Goal: Task Accomplishment & Management: Use online tool/utility

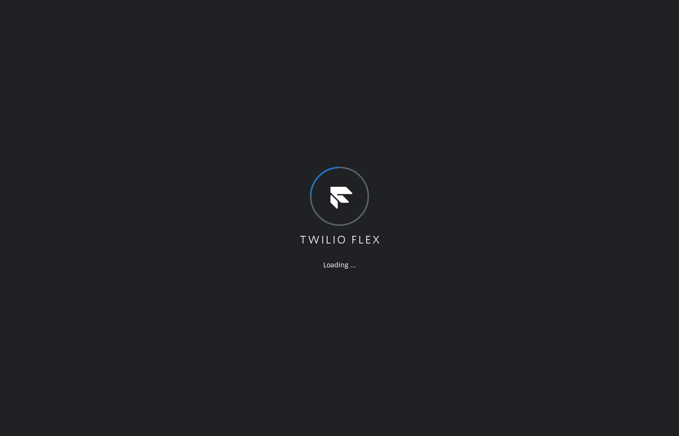
click at [92, 170] on div "Loading ..." at bounding box center [339, 218] width 679 height 436
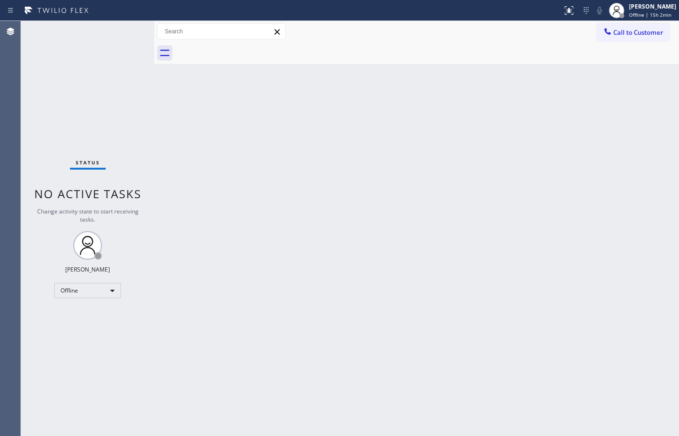
drag, startPoint x: 78, startPoint y: 152, endPoint x: 125, endPoint y: 314, distance: 168.7
click at [78, 152] on div "Status No active tasks Change activity state to start receiving tasks. [PERSON_…" at bounding box center [87, 228] width 133 height 415
click at [102, 293] on div "Offline" at bounding box center [87, 290] width 67 height 15
click at [100, 316] on li "Available" at bounding box center [87, 315] width 65 height 11
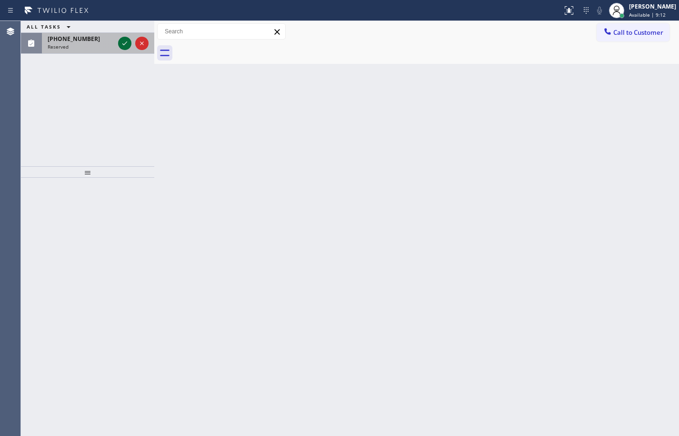
click at [126, 45] on icon at bounding box center [124, 43] width 11 height 11
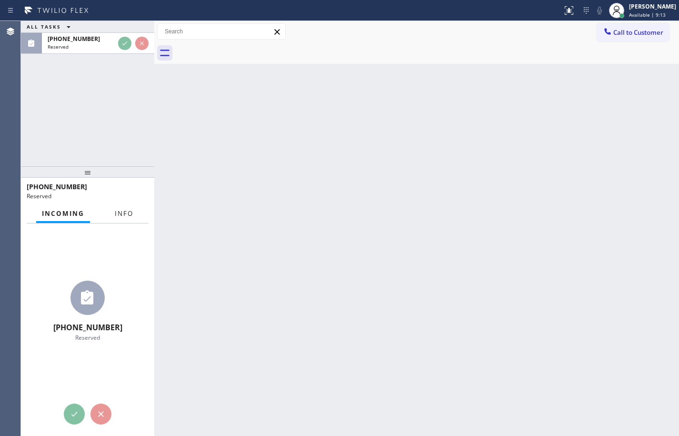
click at [126, 212] on span "Info" at bounding box center [124, 213] width 19 height 9
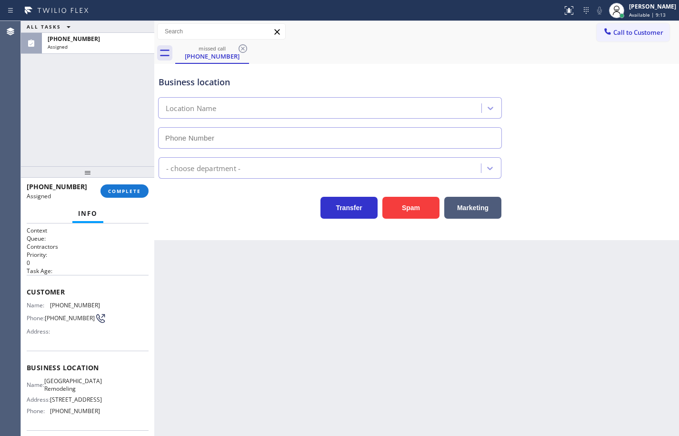
type input "[PHONE_NUMBER]"
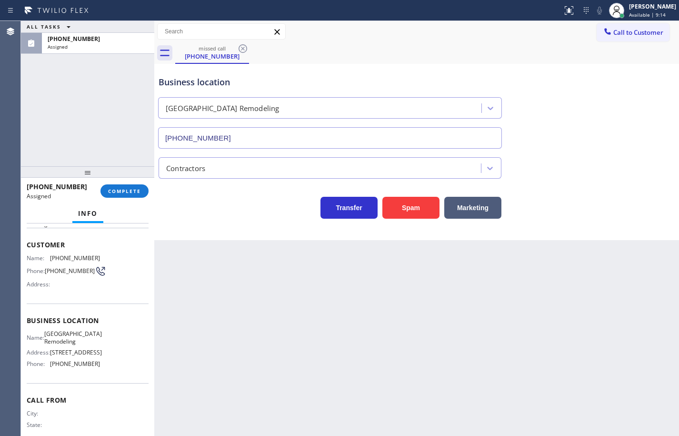
scroll to position [48, 0]
click at [129, 193] on span "COMPLETE" at bounding box center [124, 191] width 33 height 7
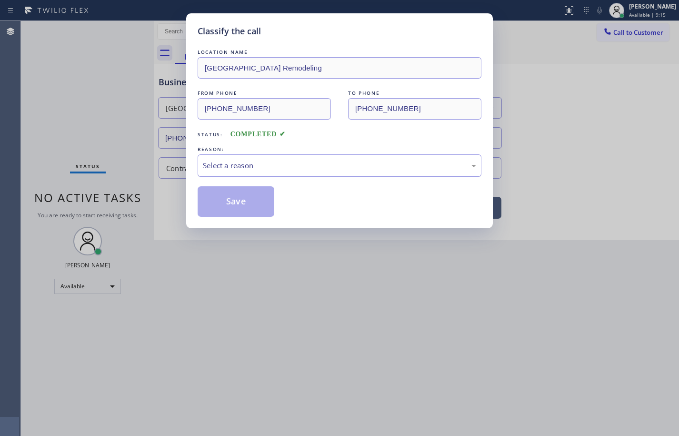
click at [215, 168] on div "Select a reason" at bounding box center [339, 165] width 273 height 11
click at [242, 195] on button "Save" at bounding box center [236, 201] width 77 height 30
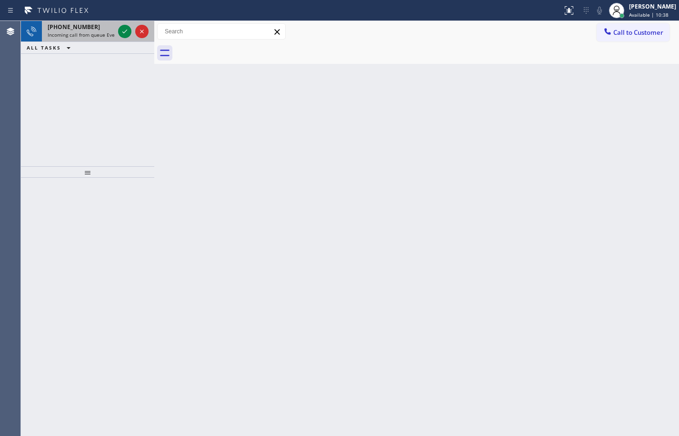
click at [94, 34] on span "Incoming call from queue Everybody" at bounding box center [89, 34] width 82 height 7
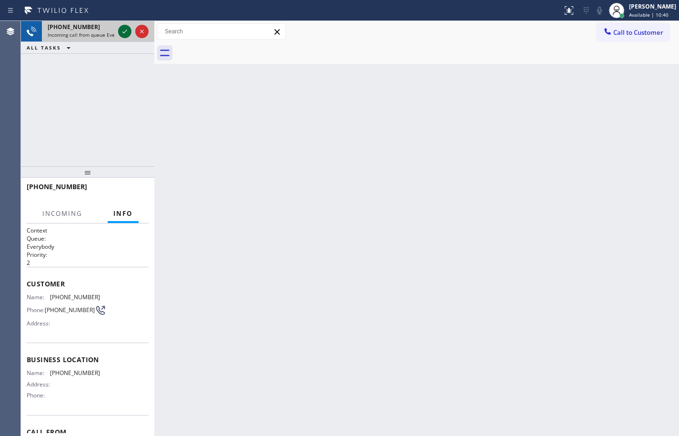
click at [126, 27] on icon at bounding box center [124, 31] width 11 height 11
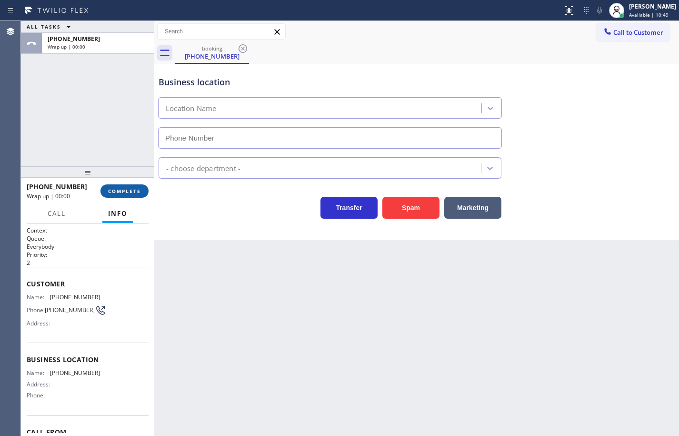
click at [144, 194] on button "COMPLETE" at bounding box center [125, 190] width 48 height 13
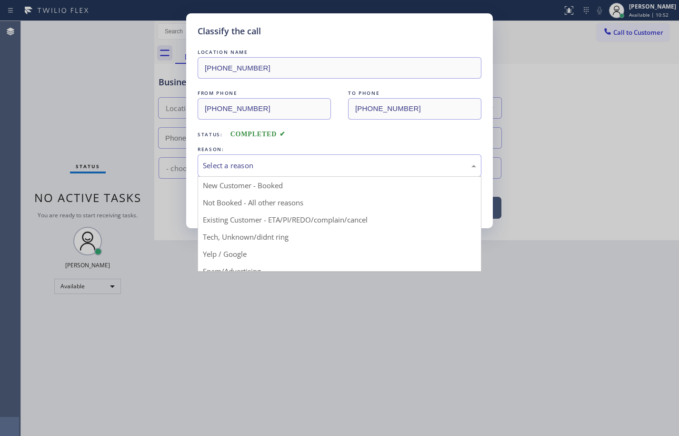
click at [390, 166] on div "Select a reason" at bounding box center [339, 165] width 273 height 11
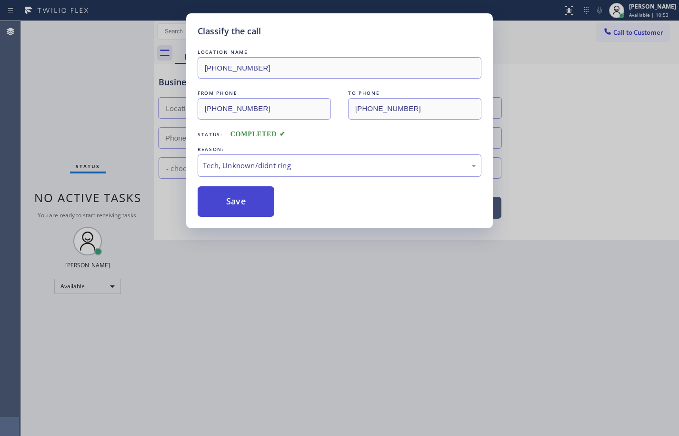
click at [256, 203] on button "Save" at bounding box center [236, 201] width 77 height 30
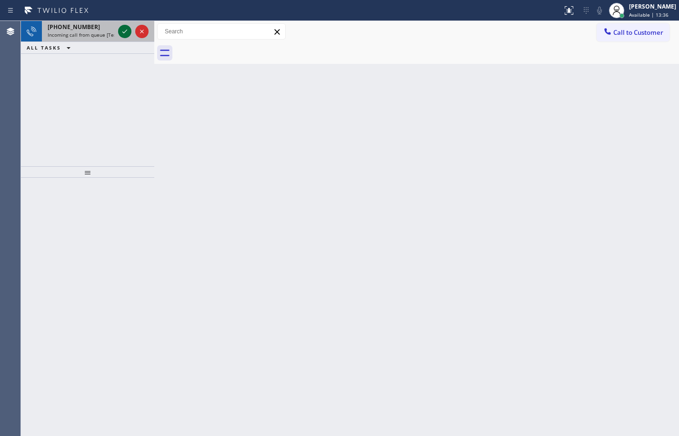
click at [121, 32] on icon at bounding box center [124, 31] width 11 height 11
drag, startPoint x: 68, startPoint y: 34, endPoint x: 127, endPoint y: 33, distance: 59.1
click at [68, 34] on span "Incoming call from queue [Test] All" at bounding box center [87, 34] width 79 height 7
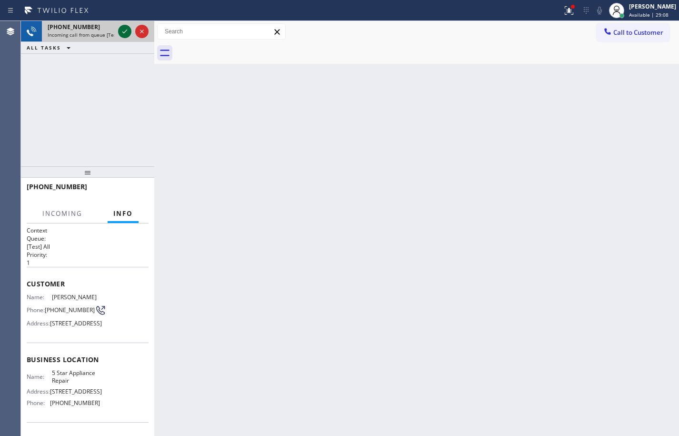
click at [127, 30] on icon at bounding box center [124, 31] width 11 height 11
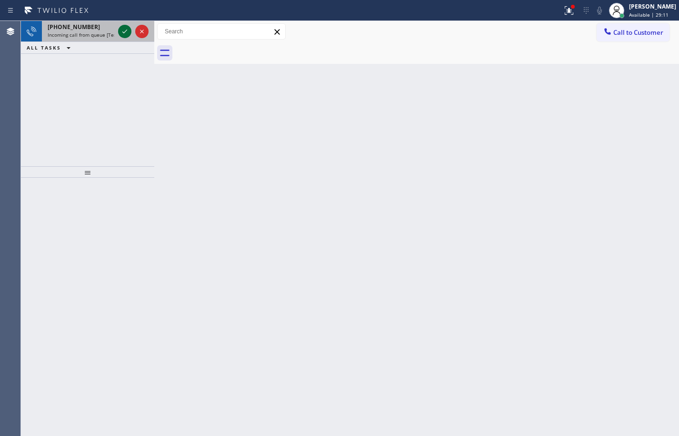
click at [126, 30] on icon at bounding box center [124, 31] width 11 height 11
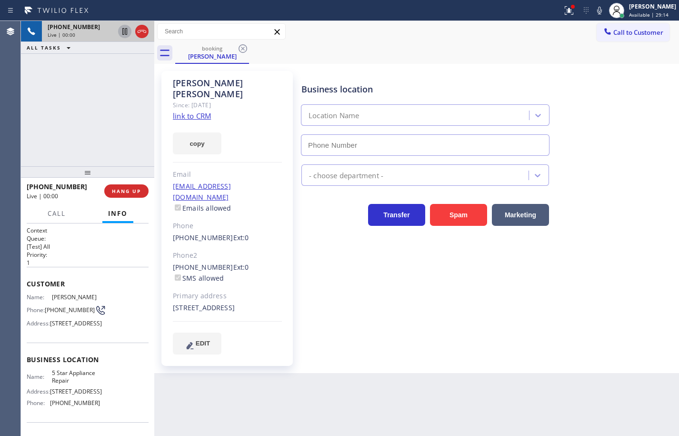
type input "[PHONE_NUMBER]"
click at [207, 111] on link "link to CRM" at bounding box center [192, 116] width 38 height 10
click at [212, 132] on button "copy" at bounding box center [197, 143] width 49 height 22
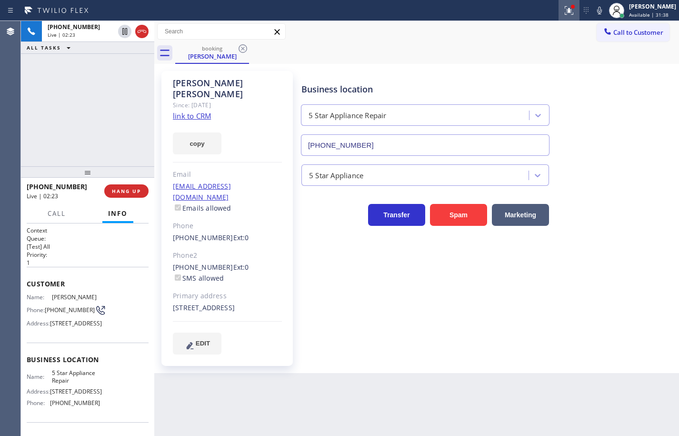
click at [566, 8] on icon at bounding box center [569, 9] width 6 height 3
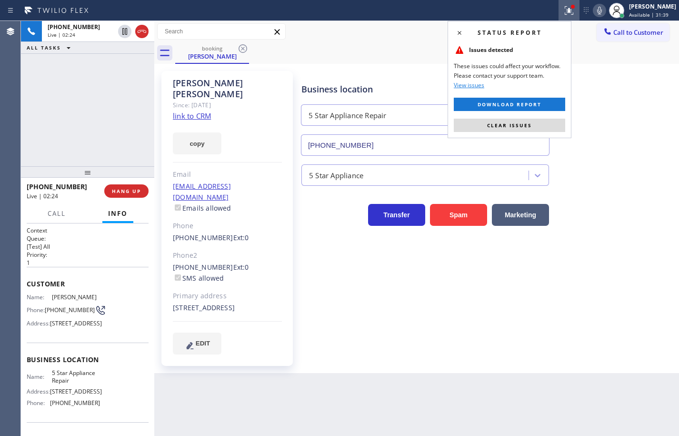
click at [595, 14] on icon at bounding box center [599, 10] width 11 height 11
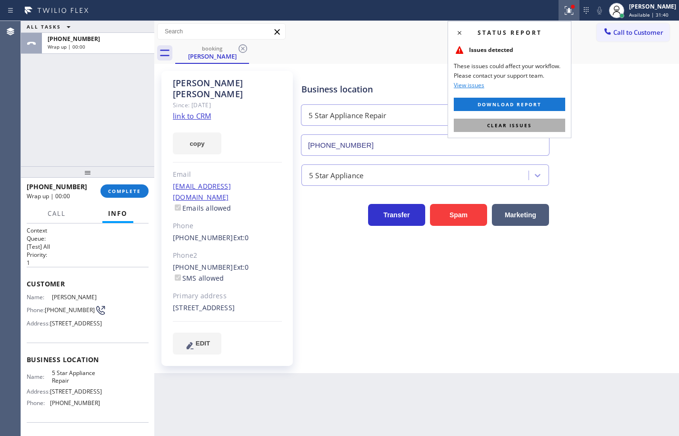
click at [541, 123] on button "Clear issues" at bounding box center [509, 125] width 111 height 13
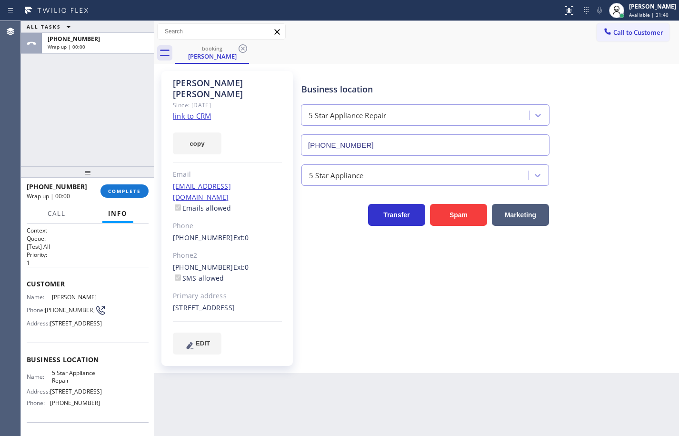
click at [578, 101] on div "Business location 5 Star Appliance Repair [PHONE_NUMBER]" at bounding box center [488, 113] width 377 height 86
click at [140, 193] on span "COMPLETE" at bounding box center [124, 191] width 33 height 7
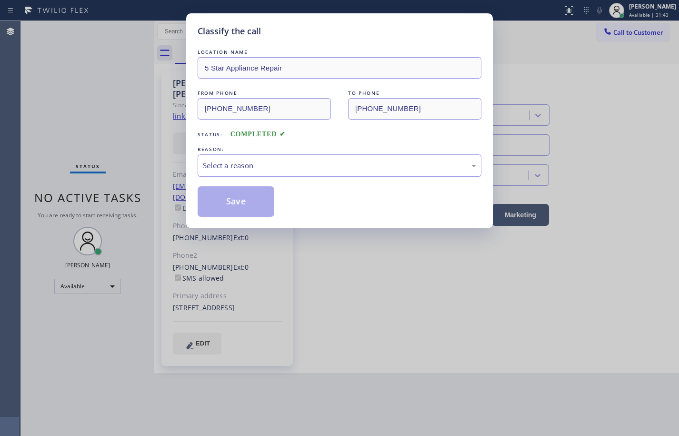
click at [279, 171] on div "Select a reason" at bounding box center [339, 165] width 273 height 11
click at [255, 202] on button "Save" at bounding box center [236, 201] width 77 height 30
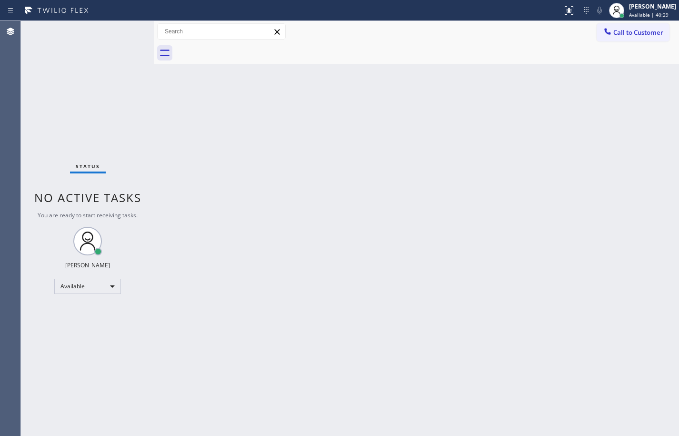
click at [48, 48] on div "Status No active tasks You are ready to start receiving tasks. [PERSON_NAME] Av…" at bounding box center [87, 228] width 133 height 415
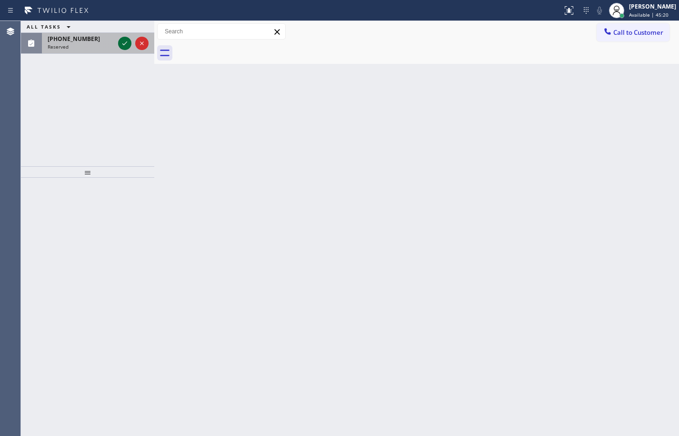
click at [121, 44] on icon at bounding box center [124, 43] width 11 height 11
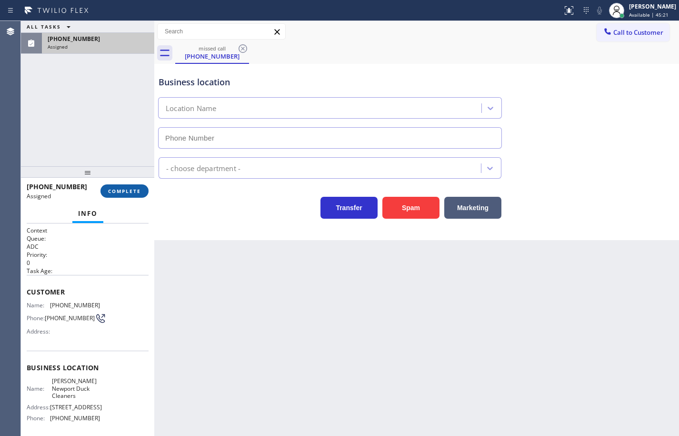
type input "[PHONE_NUMBER]"
click at [136, 190] on span "COMPLETE" at bounding box center [124, 191] width 33 height 7
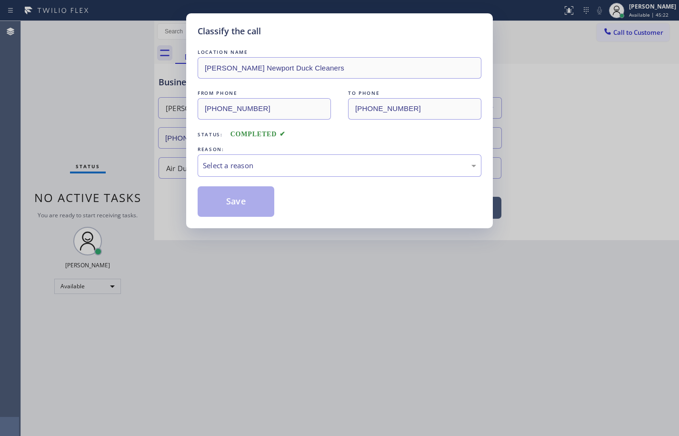
click at [244, 168] on div "Select a reason" at bounding box center [339, 165] width 273 height 11
click at [262, 199] on button "Save" at bounding box center [236, 201] width 77 height 30
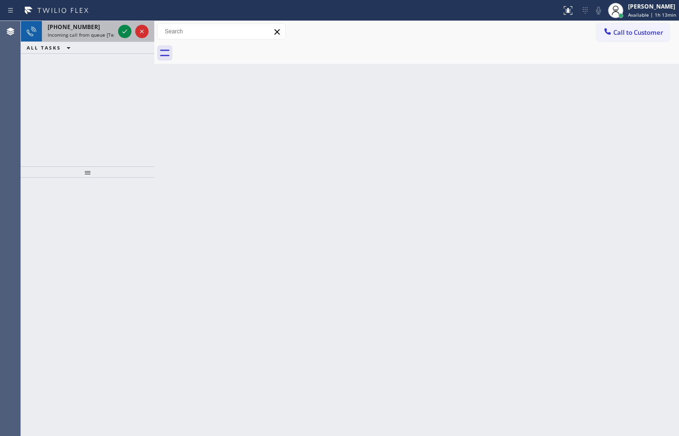
drag, startPoint x: 78, startPoint y: 28, endPoint x: 104, endPoint y: 31, distance: 26.4
click at [78, 28] on span "[PHONE_NUMBER]" at bounding box center [74, 27] width 52 height 8
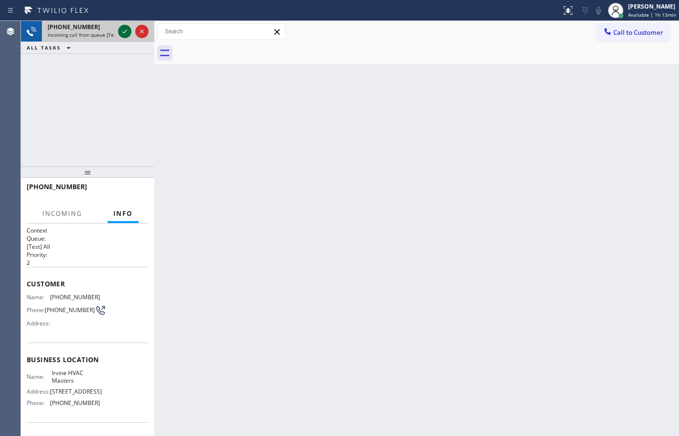
click at [125, 31] on icon at bounding box center [124, 31] width 11 height 11
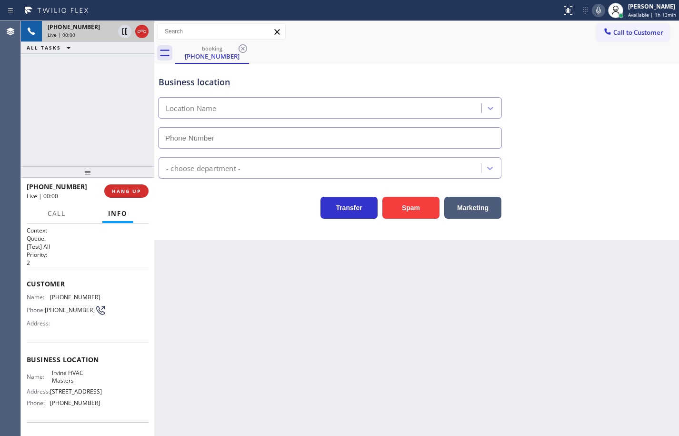
type input "[PHONE_NUMBER]"
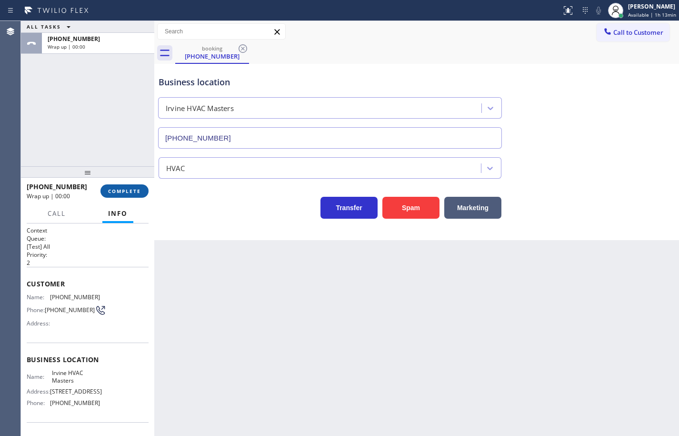
click at [136, 189] on span "COMPLETE" at bounding box center [124, 191] width 33 height 7
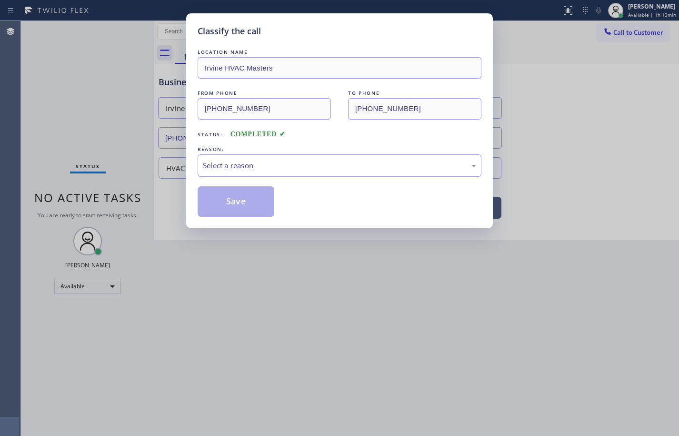
click at [269, 173] on div "Select a reason" at bounding box center [340, 165] width 284 height 22
click at [260, 207] on button "Save" at bounding box center [236, 201] width 77 height 30
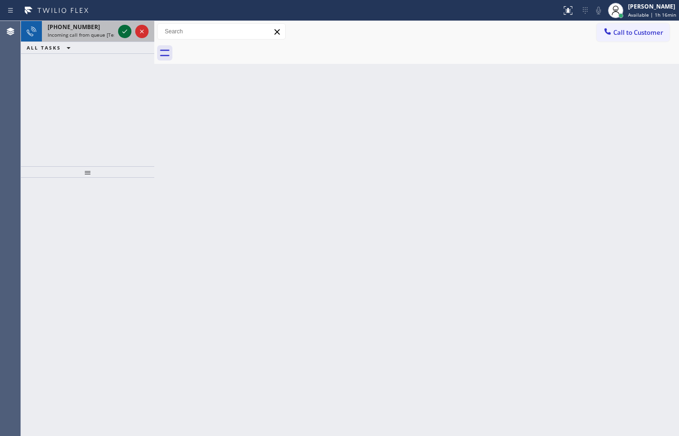
click at [124, 31] on icon at bounding box center [124, 31] width 11 height 11
click at [126, 34] on icon at bounding box center [124, 31] width 11 height 11
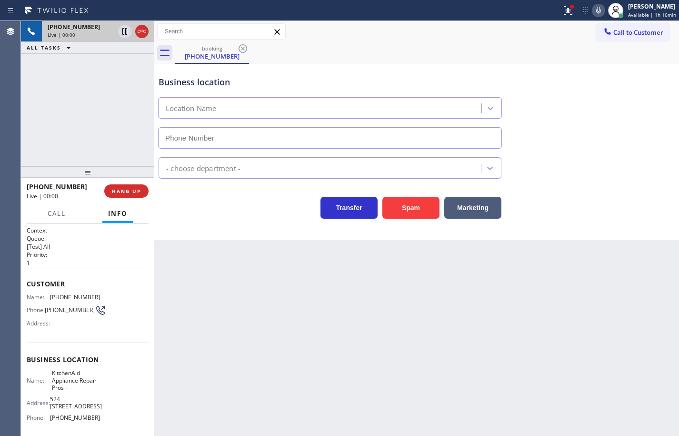
type input "[PHONE_NUMBER]"
click at [141, 186] on button "HANG UP" at bounding box center [126, 190] width 44 height 13
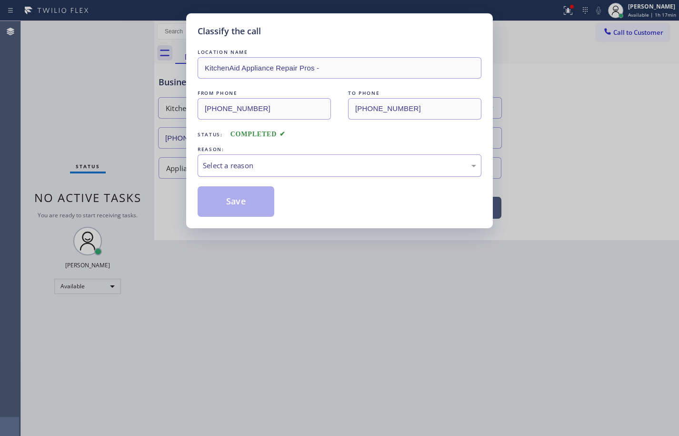
click at [314, 166] on div "Select a reason" at bounding box center [339, 165] width 273 height 11
click at [262, 204] on button "Save" at bounding box center [236, 201] width 77 height 30
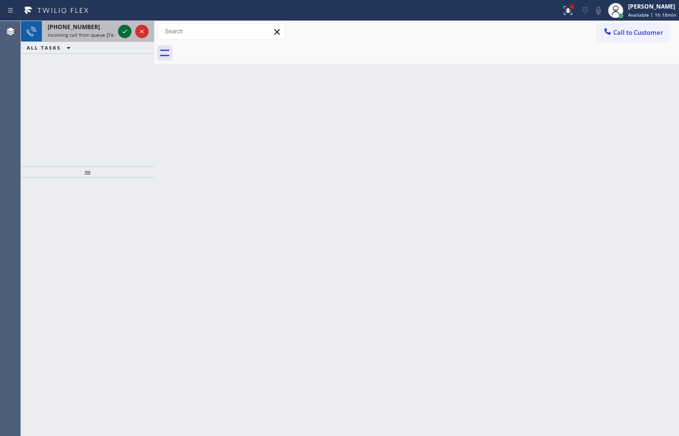
click at [123, 33] on icon at bounding box center [124, 32] width 5 height 4
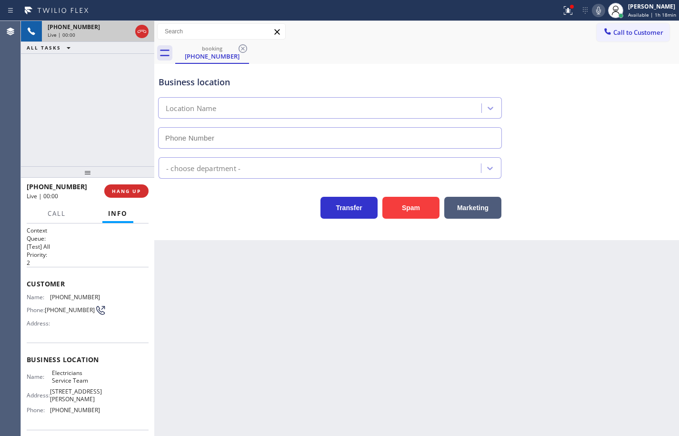
type input "[PHONE_NUMBER]"
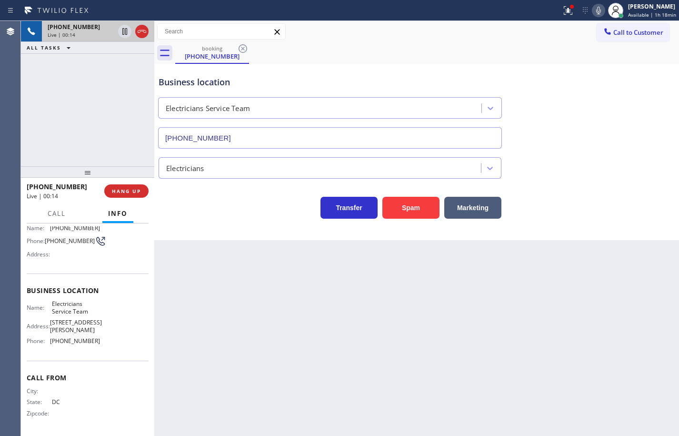
scroll to position [72, 0]
click at [104, 345] on div "Name: Electricians Service Team Address: [STREET_ADDRESS][PERSON_NAME] Phone: […" at bounding box center [88, 324] width 122 height 48
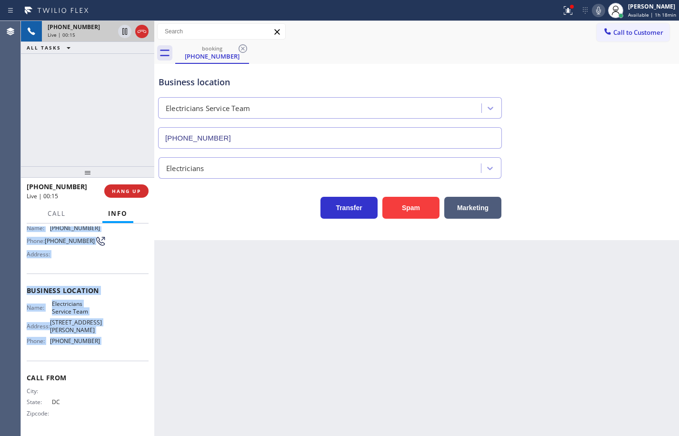
scroll to position [0, 0]
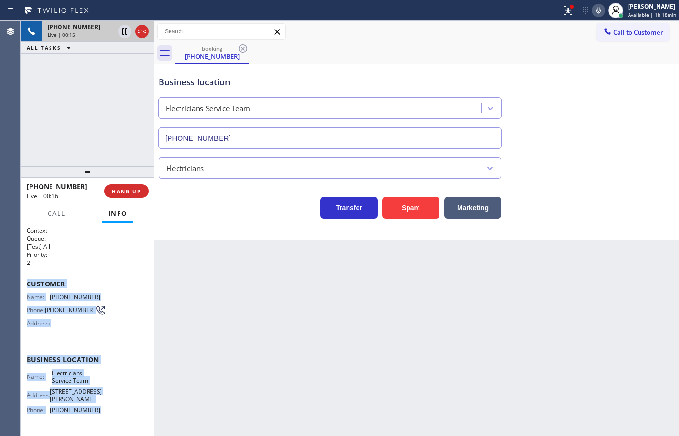
drag, startPoint x: 104, startPoint y: 345, endPoint x: 45, endPoint y: 283, distance: 85.2
click at [45, 283] on div "Context Queue: [Test] All Priority: 2 Customer Name: [PHONE_NUMBER] Phone: [PHO…" at bounding box center [88, 364] width 122 height 276
copy div "Customer Name: [PHONE_NUMBER] Phone: [PHONE_NUMBER] Address: Business location …"
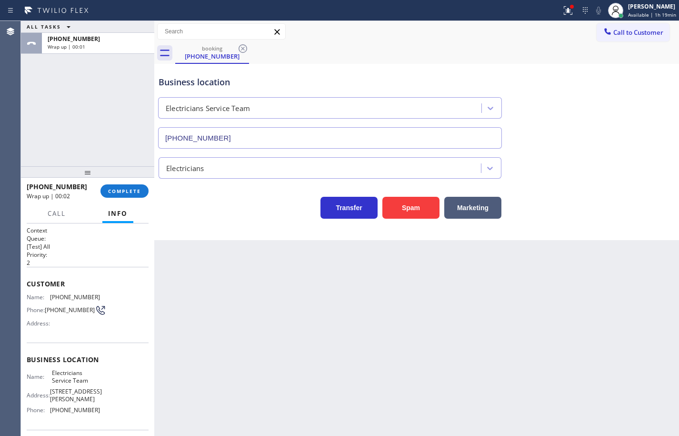
click at [149, 191] on div "[PHONE_NUMBER] Wrap up | 00:02 COMPLETE" at bounding box center [87, 191] width 133 height 27
click at [143, 190] on button "COMPLETE" at bounding box center [125, 190] width 48 height 13
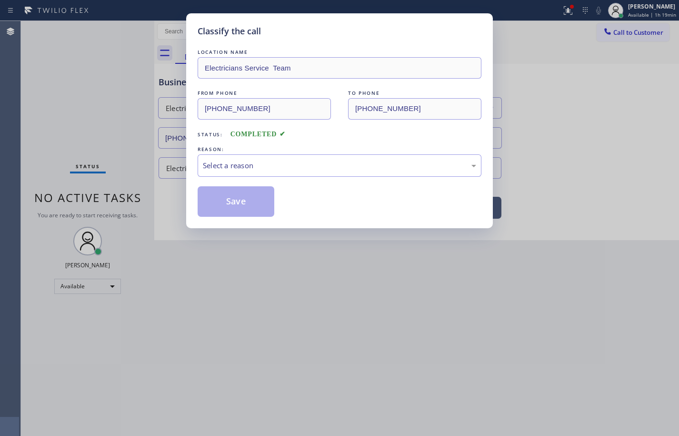
click at [284, 164] on div "Select a reason" at bounding box center [339, 165] width 273 height 11
click at [263, 212] on button "Save" at bounding box center [236, 201] width 77 height 30
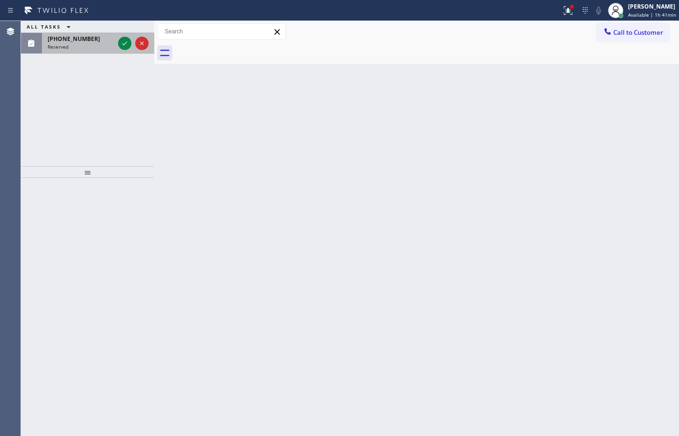
drag, startPoint x: 89, startPoint y: 43, endPoint x: 111, endPoint y: 42, distance: 22.9
click at [89, 43] on div "Reserved" at bounding box center [81, 46] width 67 height 7
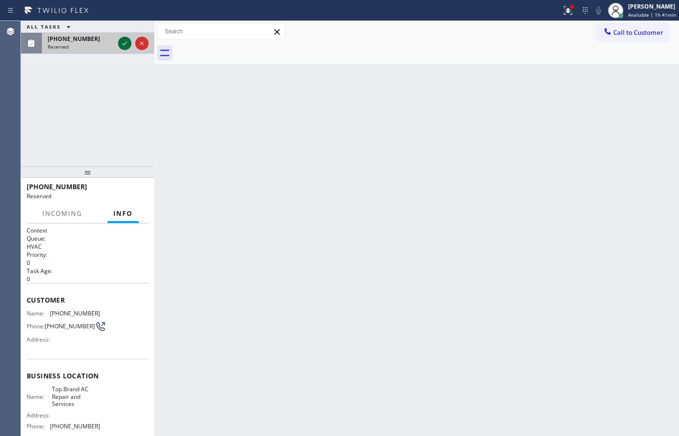
click at [123, 41] on icon at bounding box center [124, 43] width 11 height 11
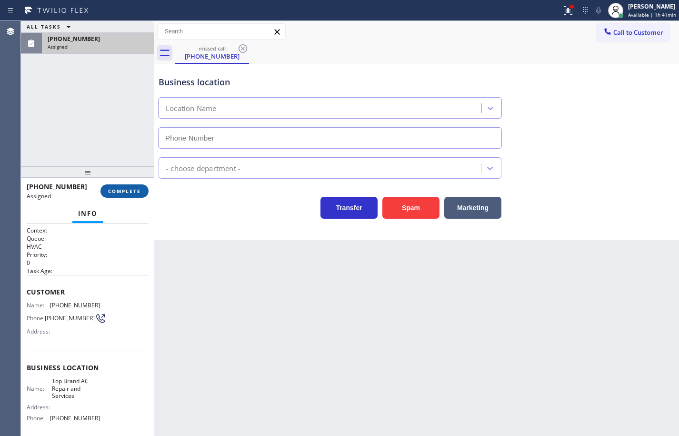
type input "[PHONE_NUMBER]"
click at [134, 194] on span "COMPLETE" at bounding box center [124, 191] width 33 height 7
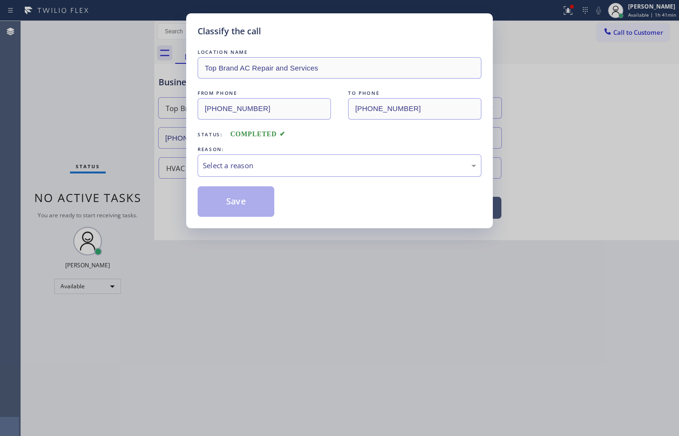
click at [265, 177] on div "LOCATION NAME Top Brand AC Repair and Services FROM PHONE [PHONE_NUMBER] TO PHO…" at bounding box center [340, 132] width 284 height 170
click at [269, 172] on div "Select a reason" at bounding box center [340, 165] width 284 height 22
click at [253, 198] on button "Save" at bounding box center [236, 201] width 77 height 30
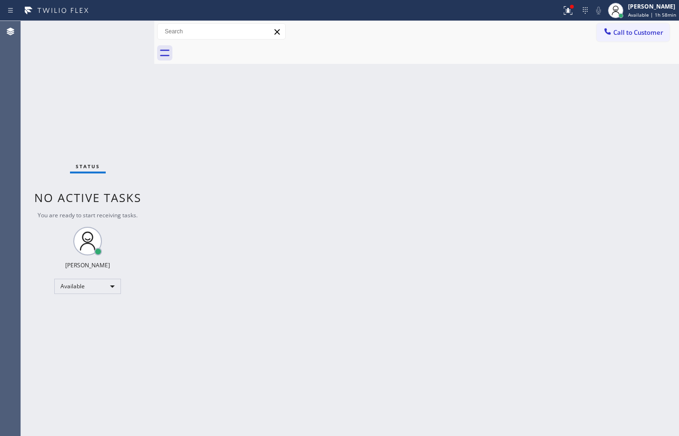
drag, startPoint x: 46, startPoint y: 32, endPoint x: 456, endPoint y: 73, distance: 412.7
click at [46, 32] on div "Status No active tasks You are ready to start receiving tasks. [PERSON_NAME] Av…" at bounding box center [87, 228] width 133 height 415
click at [664, 14] on span "Available | 1h 58min" at bounding box center [652, 14] width 48 height 7
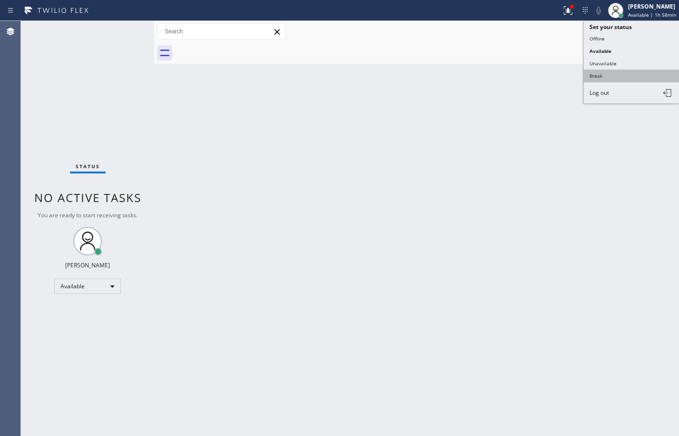
click at [643, 75] on button "Break" at bounding box center [631, 76] width 95 height 12
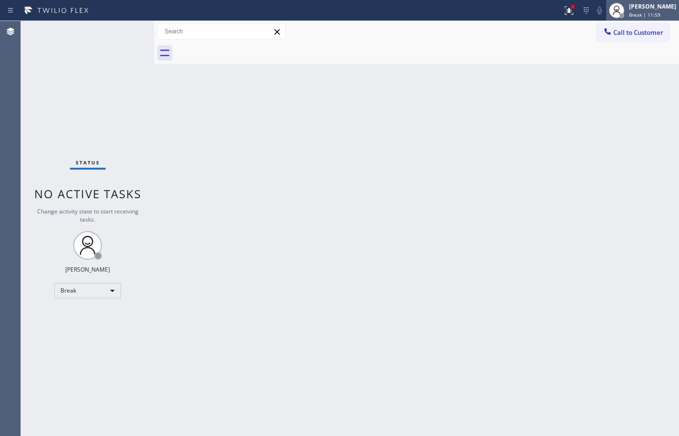
click at [658, 11] on div "Break | 11:59" at bounding box center [652, 14] width 47 height 7
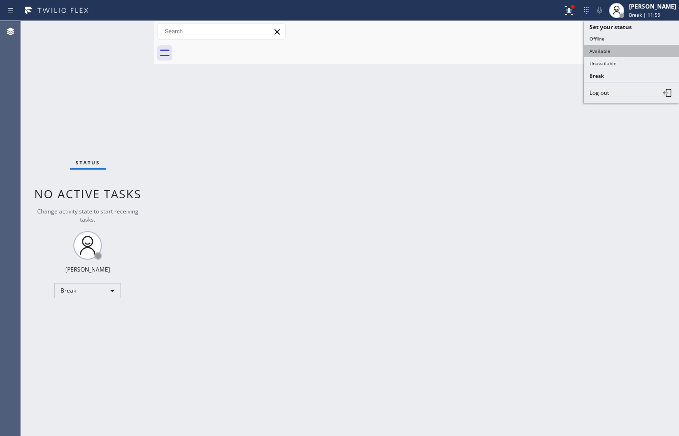
click at [637, 53] on button "Available" at bounding box center [631, 51] width 95 height 12
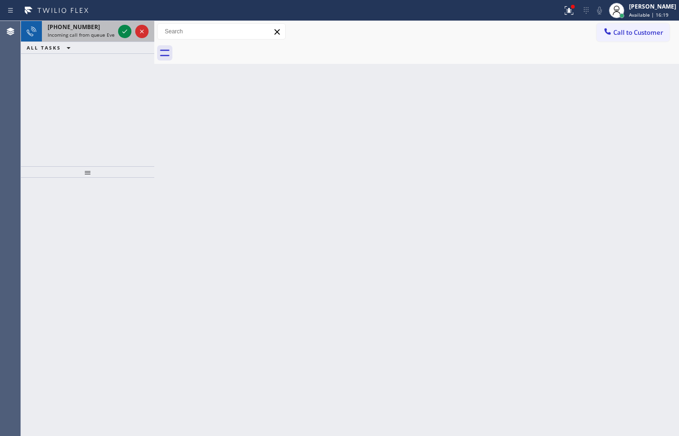
click at [92, 32] on span "Incoming call from queue Everybody" at bounding box center [89, 34] width 82 height 7
click at [88, 21] on div "[PHONE_NUMBER] Incoming call from queue [Test] All" at bounding box center [79, 31] width 74 height 21
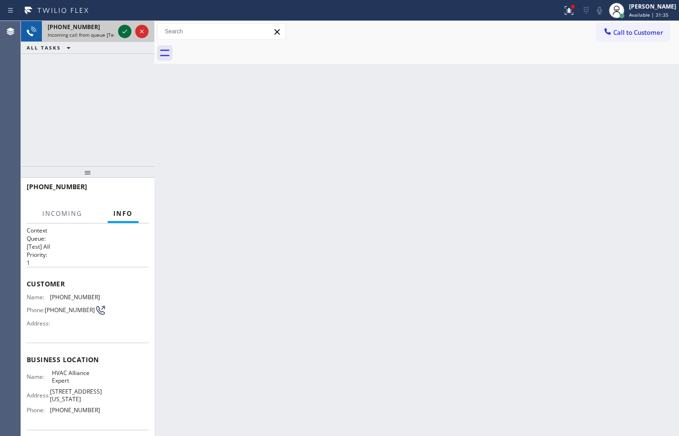
click at [127, 30] on icon at bounding box center [124, 31] width 11 height 11
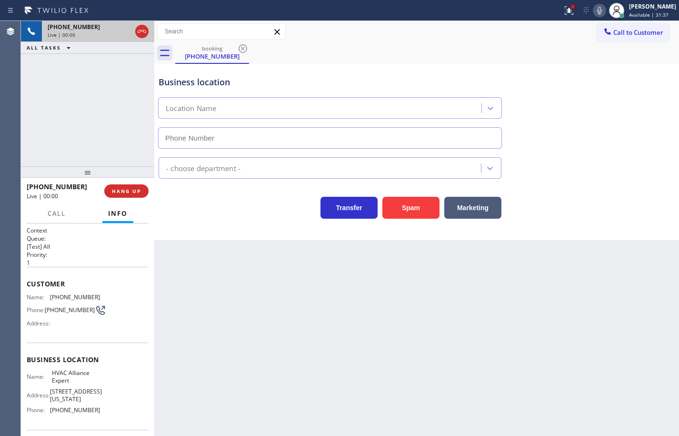
type input "[PHONE_NUMBER]"
click at [141, 188] on button "HANG UP" at bounding box center [126, 190] width 44 height 13
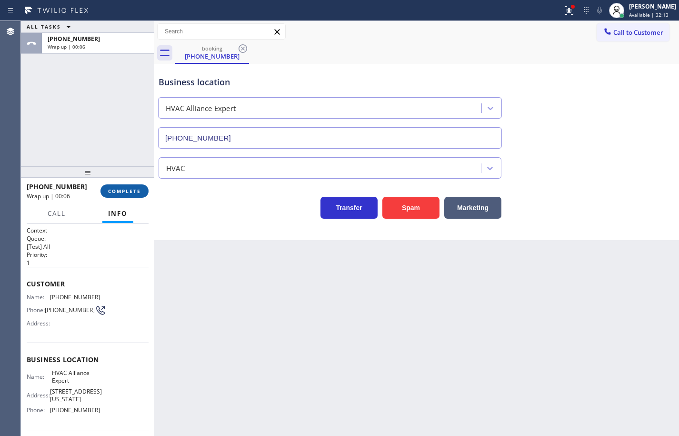
click at [139, 193] on span "COMPLETE" at bounding box center [124, 191] width 33 height 7
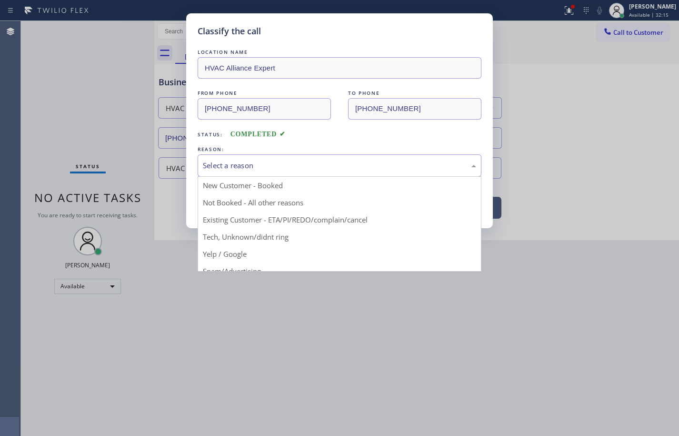
click at [236, 159] on div "Select a reason" at bounding box center [340, 165] width 284 height 22
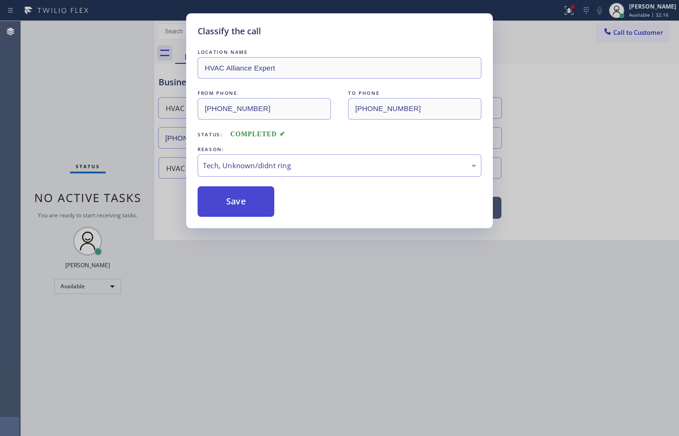
click at [260, 206] on button "Save" at bounding box center [236, 201] width 77 height 30
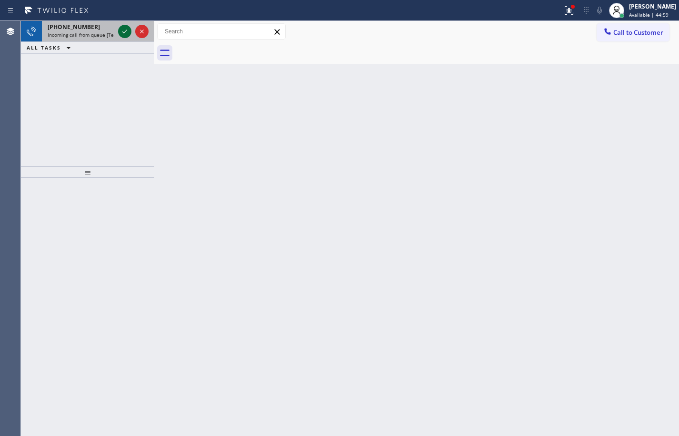
click at [127, 30] on icon at bounding box center [124, 31] width 11 height 11
click at [127, 34] on icon at bounding box center [124, 31] width 11 height 11
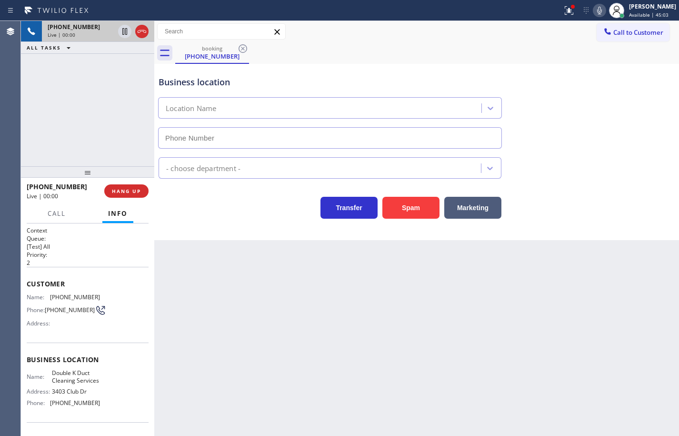
type input "[PHONE_NUMBER]"
click at [137, 189] on span "HANG UP" at bounding box center [126, 191] width 29 height 7
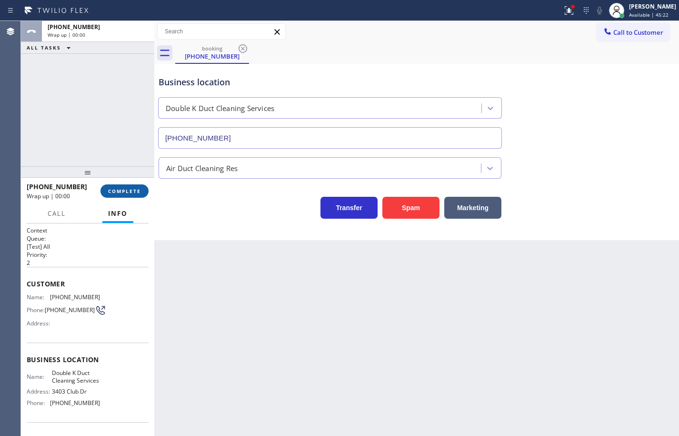
click at [137, 189] on span "COMPLETE" at bounding box center [124, 191] width 33 height 7
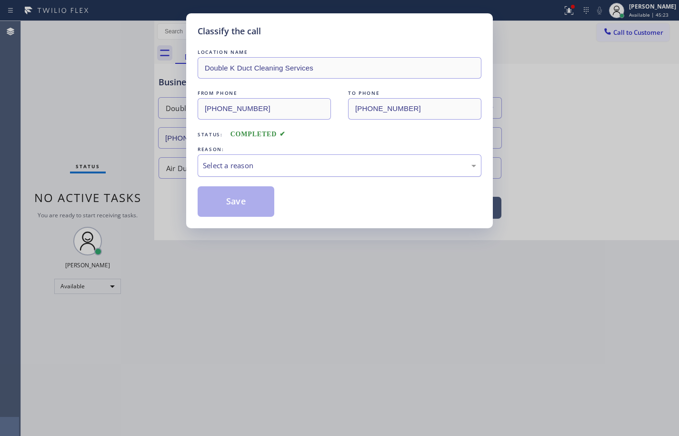
click at [250, 164] on div "Select a reason" at bounding box center [339, 165] width 273 height 11
click at [258, 190] on button "Save" at bounding box center [236, 201] width 77 height 30
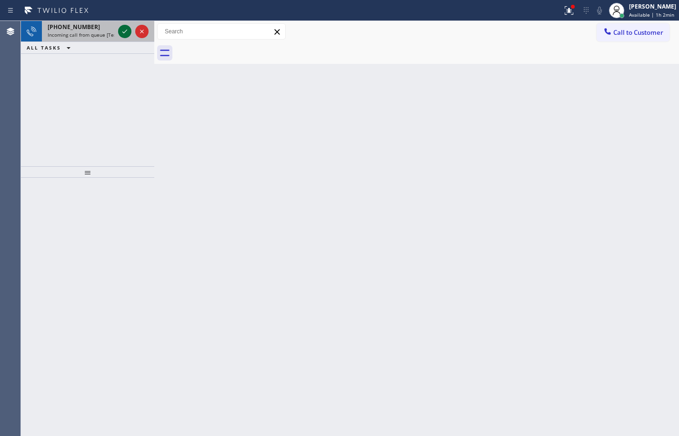
click at [122, 30] on icon at bounding box center [124, 31] width 11 height 11
click at [126, 27] on icon at bounding box center [124, 31] width 11 height 11
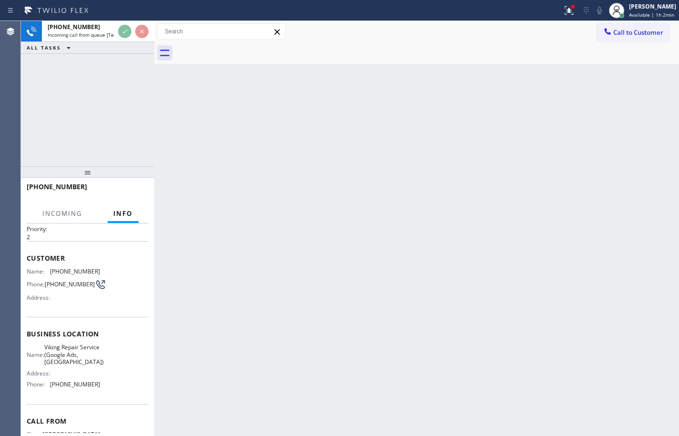
scroll to position [72, 0]
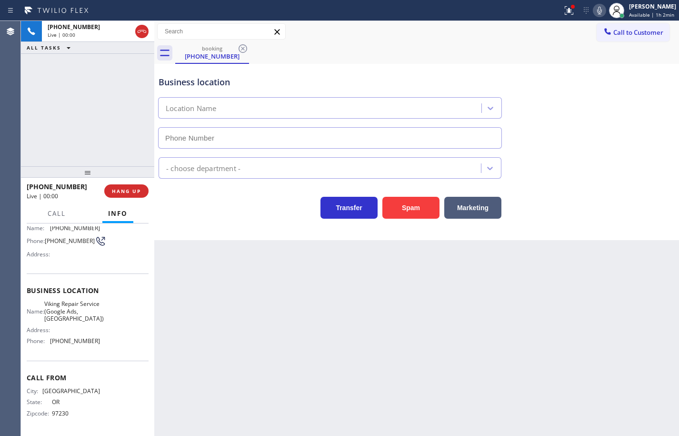
type input "[PHONE_NUMBER]"
click at [596, 10] on icon at bounding box center [599, 10] width 11 height 11
click at [69, 310] on span "Viking Repair Service (Google Ads, [GEOGRAPHIC_DATA])" at bounding box center [74, 311] width 60 height 22
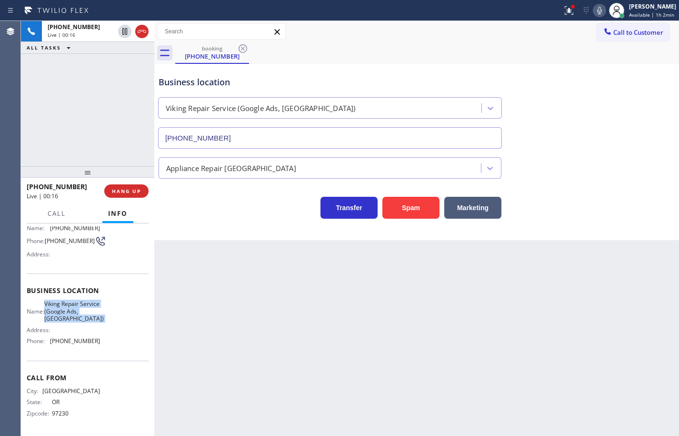
click at [69, 310] on span "Viking Repair Service (Google Ads, [GEOGRAPHIC_DATA])" at bounding box center [74, 311] width 60 height 22
copy span "Viking Repair Service (Google Ads, [GEOGRAPHIC_DATA])"
click at [78, 343] on span "[PHONE_NUMBER]" at bounding box center [75, 340] width 50 height 7
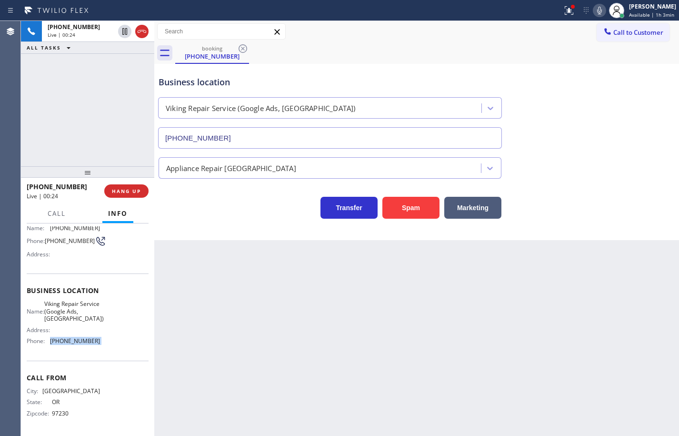
copy span "[PHONE_NUMBER]"
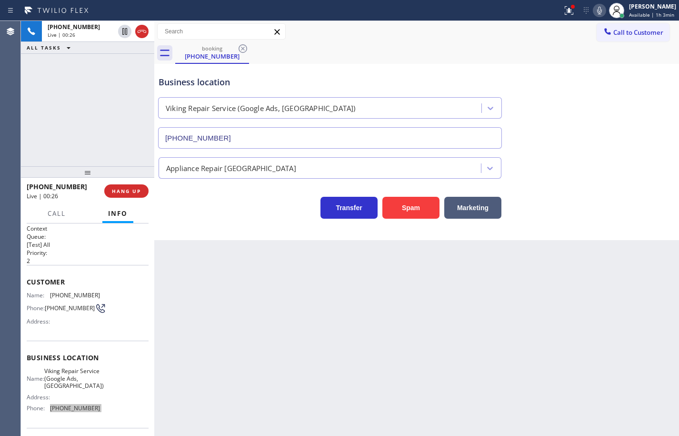
scroll to position [0, 0]
click at [75, 298] on span "[PHONE_NUMBER]" at bounding box center [75, 296] width 50 height 7
copy span "[PHONE_NUMBER]"
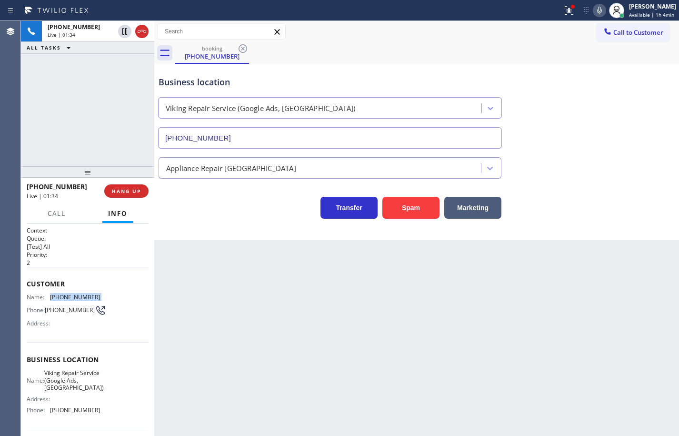
click at [597, 11] on icon at bounding box center [599, 11] width 5 height 8
click at [123, 30] on icon at bounding box center [124, 31] width 11 height 11
click at [126, 32] on icon at bounding box center [124, 31] width 7 height 7
click at [597, 9] on icon at bounding box center [599, 10] width 11 height 11
drag, startPoint x: 599, startPoint y: 9, endPoint x: 200, endPoint y: 179, distance: 434.6
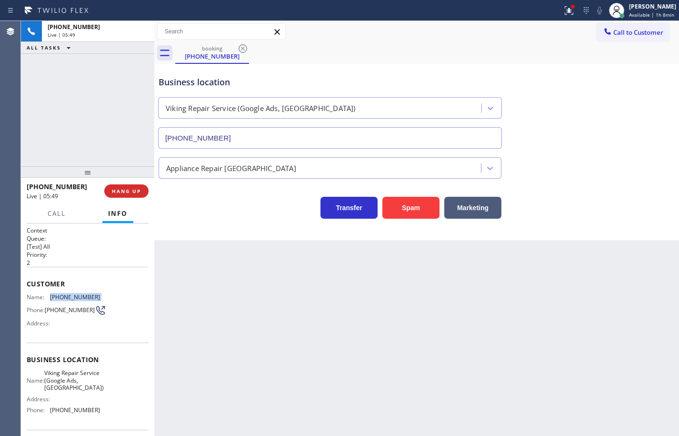
click at [606, 9] on div at bounding box center [616, 10] width 21 height 21
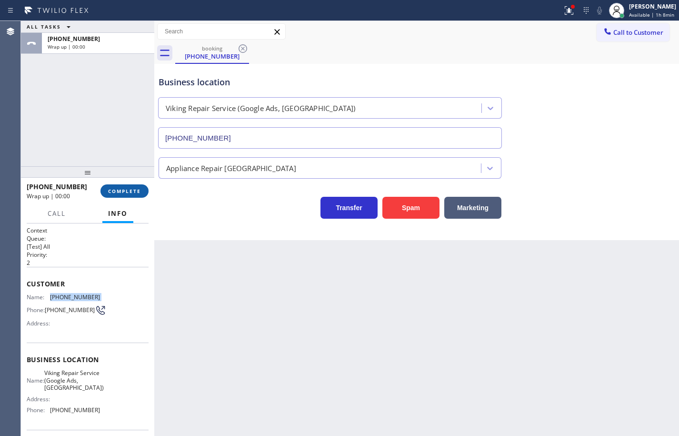
click at [138, 189] on span "COMPLETE" at bounding box center [124, 191] width 33 height 7
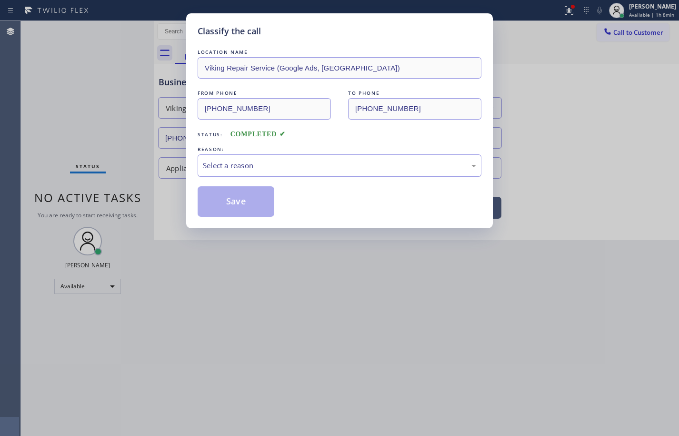
click at [248, 167] on div "Select a reason" at bounding box center [339, 165] width 273 height 11
click at [255, 199] on button "Save" at bounding box center [236, 201] width 77 height 30
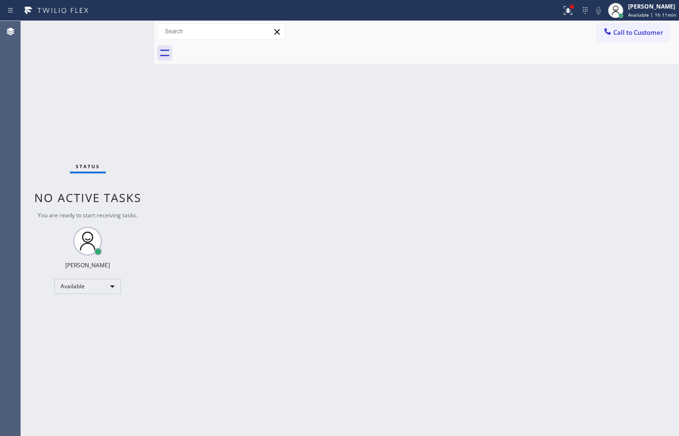
drag, startPoint x: 637, startPoint y: 259, endPoint x: 637, endPoint y: 249, distance: 10.0
click at [637, 259] on div "Back to Dashboard Change Sender ID Customers Technicians Select a contact Outbo…" at bounding box center [416, 228] width 525 height 415
click at [612, 36] on icon at bounding box center [608, 32] width 10 height 10
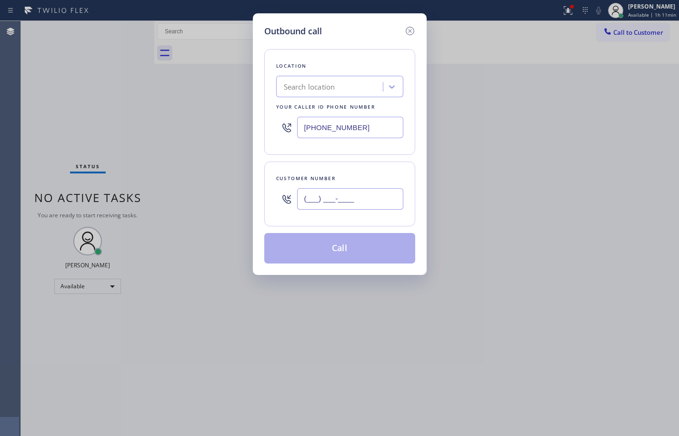
click at [360, 200] on input "(___) ___-____" at bounding box center [350, 198] width 106 height 21
paste input "447) 441-4264"
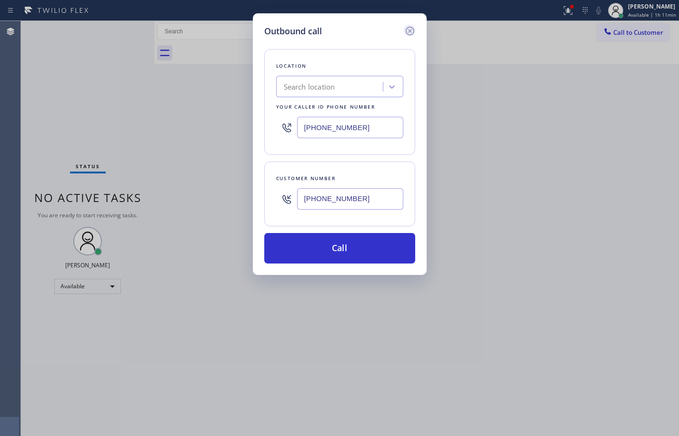
click at [408, 32] on icon at bounding box center [409, 30] width 11 height 11
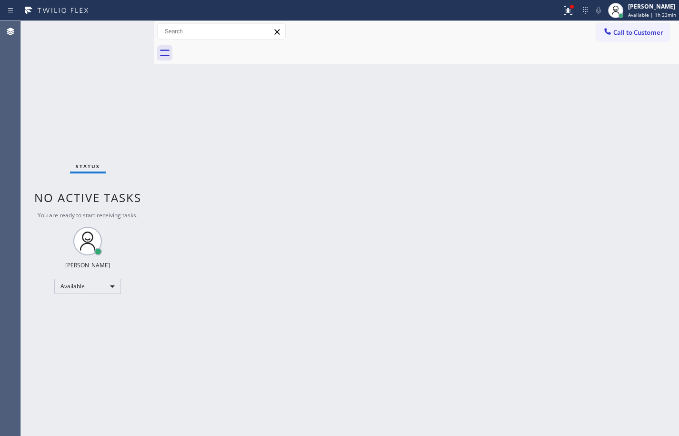
click at [667, 253] on div "Back to Dashboard Change Sender ID Customers Technicians Select a contact Outbo…" at bounding box center [416, 228] width 525 height 415
click at [646, 42] on div at bounding box center [427, 52] width 504 height 21
click at [653, 37] on button "Call to Customer" at bounding box center [633, 32] width 73 height 18
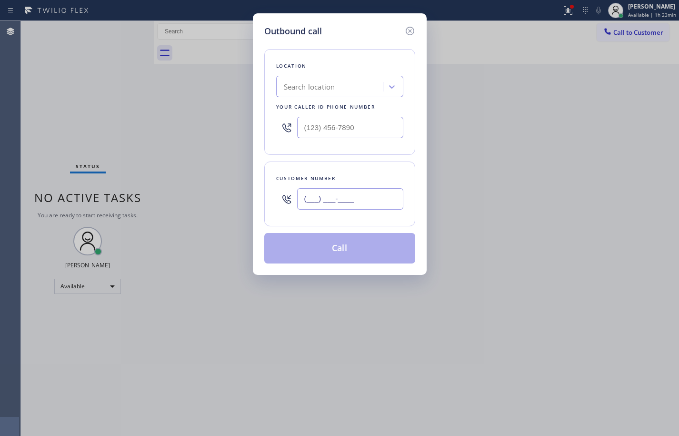
drag, startPoint x: 382, startPoint y: 195, endPoint x: 398, endPoint y: 190, distance: 16.7
click at [382, 195] on input "(___) ___-____" at bounding box center [350, 198] width 106 height 21
paste input "832) 651-6279"
type input "[PHONE_NUMBER]"
click at [356, 128] on input "(___) ___-____" at bounding box center [350, 127] width 106 height 21
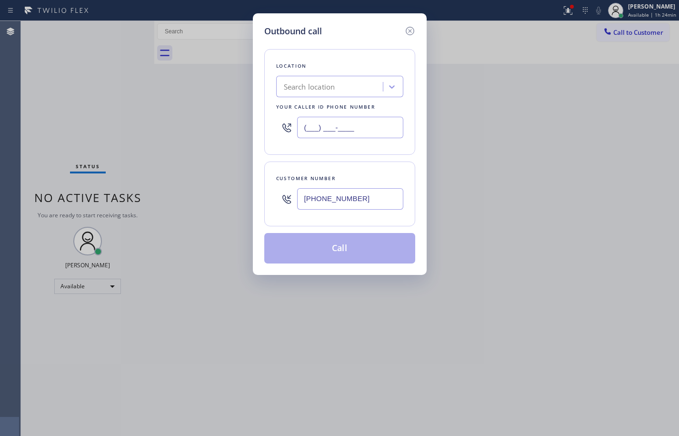
paste input "877) 775-4968"
click at [394, 172] on div "Customer number [PHONE_NUMBER]" at bounding box center [339, 194] width 151 height 65
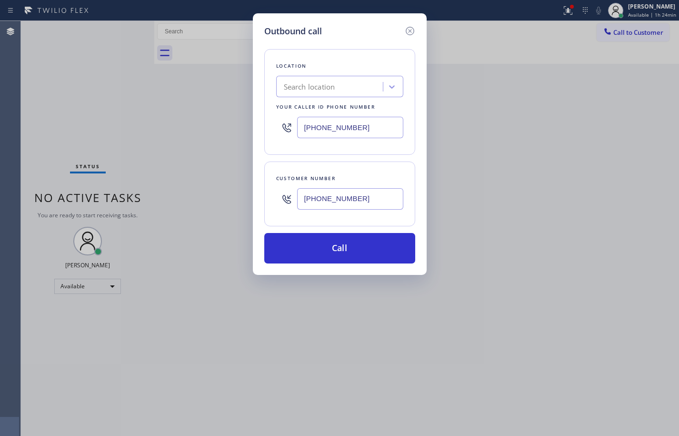
click at [382, 133] on input "[PHONE_NUMBER]" at bounding box center [350, 127] width 106 height 21
paste input "text"
type input "[PHONE_NUMBER]"
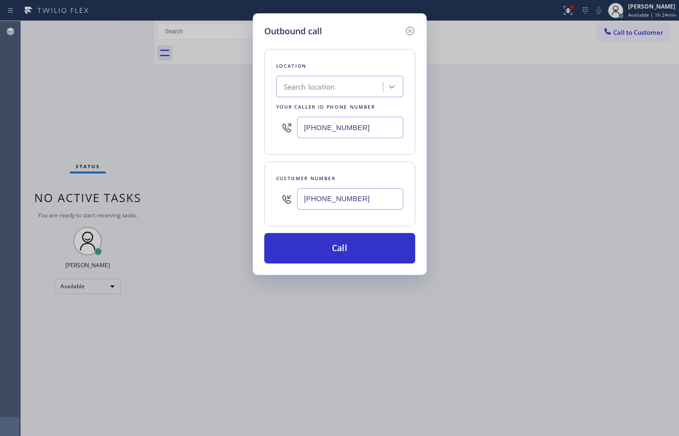
click at [388, 148] on div "Location Search location Your caller id phone number [PHONE_NUMBER]" at bounding box center [339, 102] width 151 height 106
click at [413, 28] on icon at bounding box center [409, 31] width 9 height 9
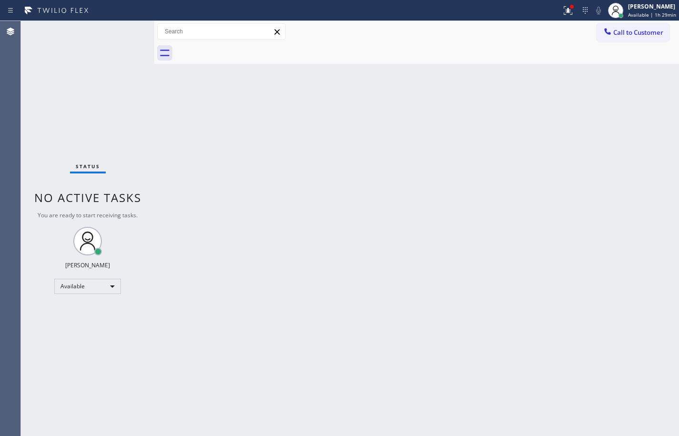
click at [638, 147] on div "Back to Dashboard Change Sender ID Customers Technicians Select a contact Outbo…" at bounding box center [416, 228] width 525 height 415
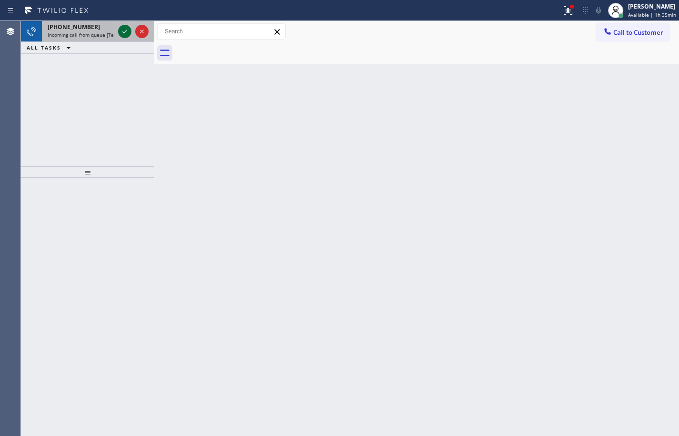
click at [126, 32] on icon at bounding box center [124, 31] width 11 height 11
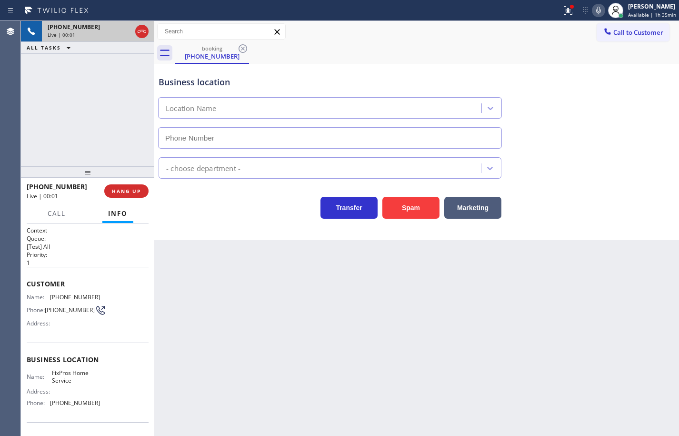
type input "[PHONE_NUMBER]"
click at [112, 405] on div "Name: FixPros Home Service Address: Phone: [PHONE_NUMBER]" at bounding box center [88, 389] width 122 height 41
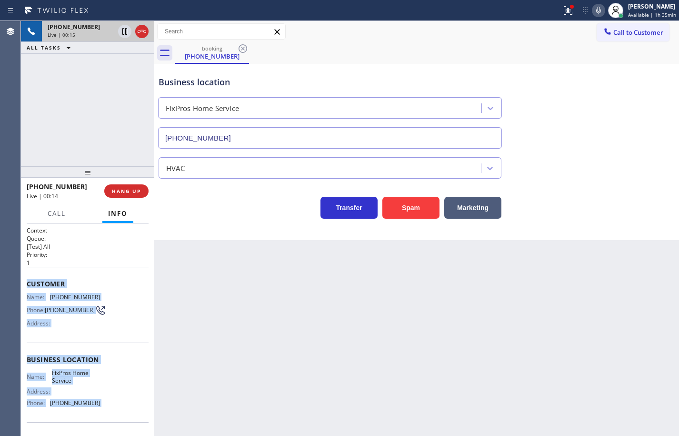
drag, startPoint x: 112, startPoint y: 405, endPoint x: 32, endPoint y: 281, distance: 148.1
click at [32, 281] on div "Context Queue: [Test] All Priority: 1 Customer Name: [PHONE_NUMBER] Phone: [PHO…" at bounding box center [88, 360] width 122 height 268
copy div "Customer Name: [PHONE_NUMBER] Phone: [PHONE_NUMBER] Address: Business location …"
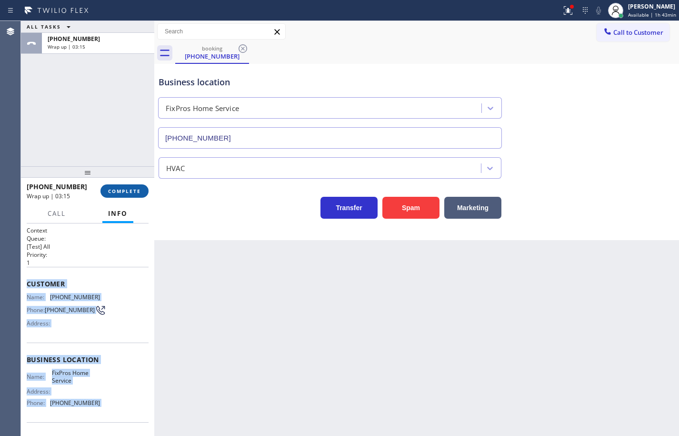
click at [119, 188] on span "COMPLETE" at bounding box center [124, 191] width 33 height 7
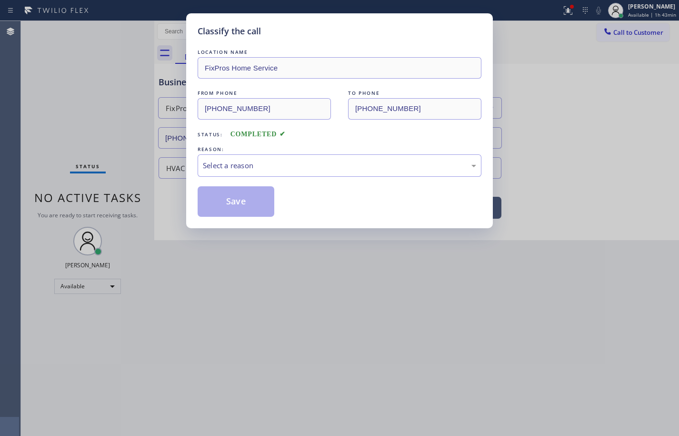
click at [274, 161] on div "Select a reason" at bounding box center [339, 165] width 273 height 11
click at [248, 197] on button "Save" at bounding box center [236, 201] width 77 height 30
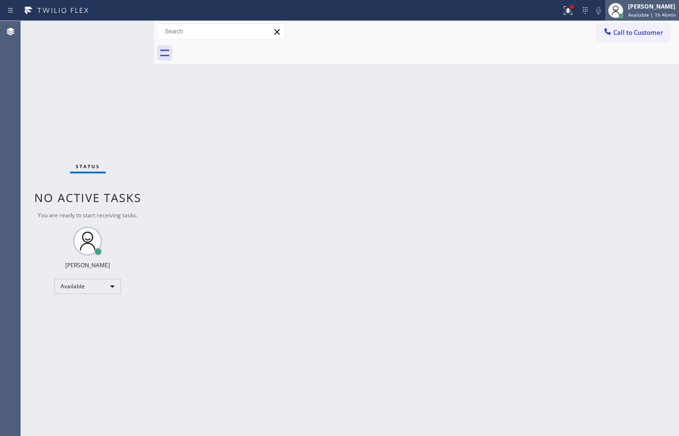
click at [669, 10] on div "[PERSON_NAME] Available | 1h 46min" at bounding box center [653, 10] width 53 height 17
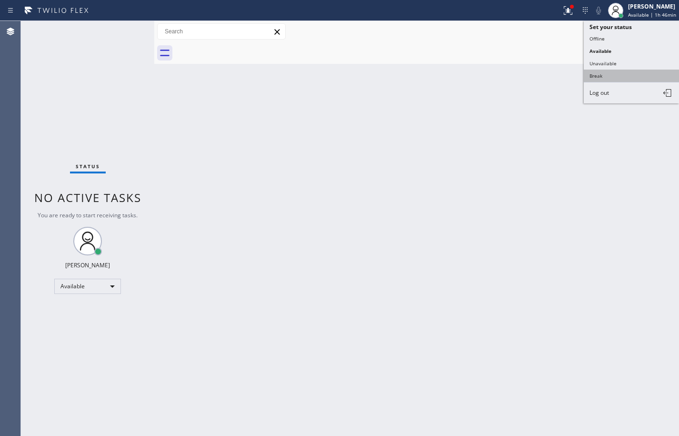
click at [634, 75] on button "Break" at bounding box center [631, 76] width 95 height 12
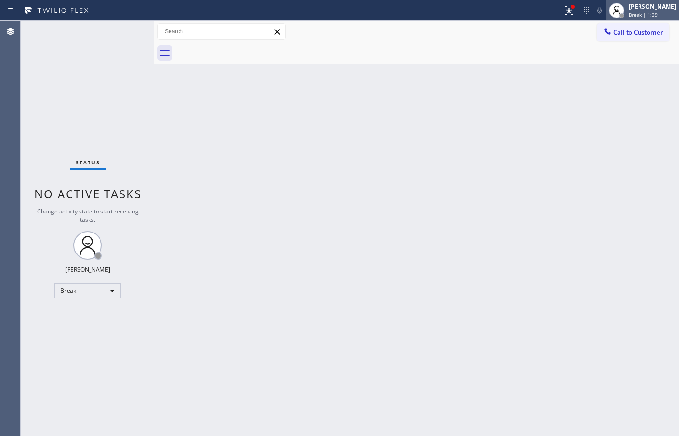
click at [639, 17] on span "Break | 1:39" at bounding box center [643, 14] width 29 height 7
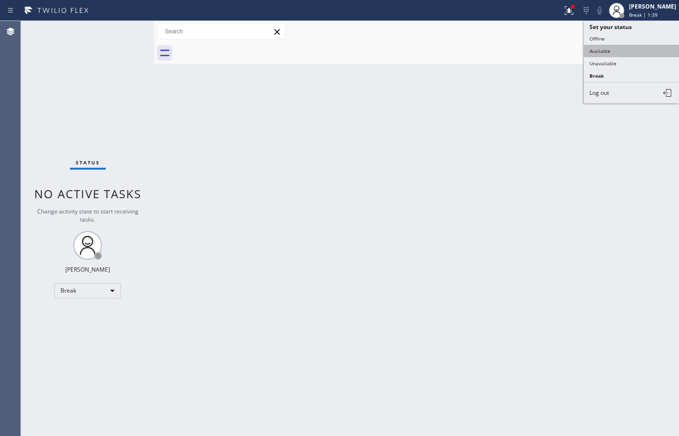
click at [629, 47] on button "Available" at bounding box center [631, 51] width 95 height 12
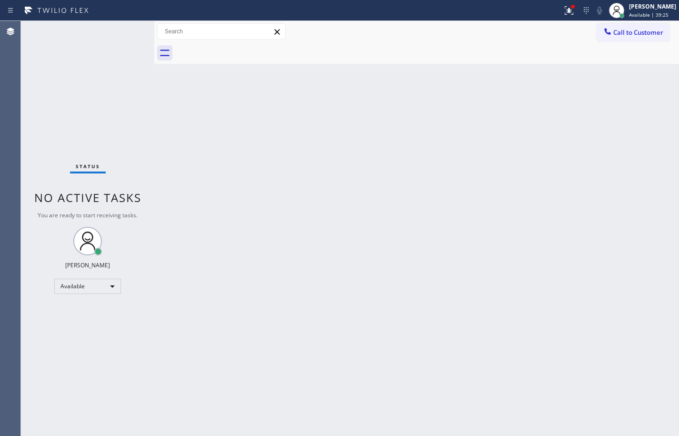
click at [653, 154] on div "Back to Dashboard Change Sender ID Customers Technicians Select a contact Outbo…" at bounding box center [416, 228] width 525 height 415
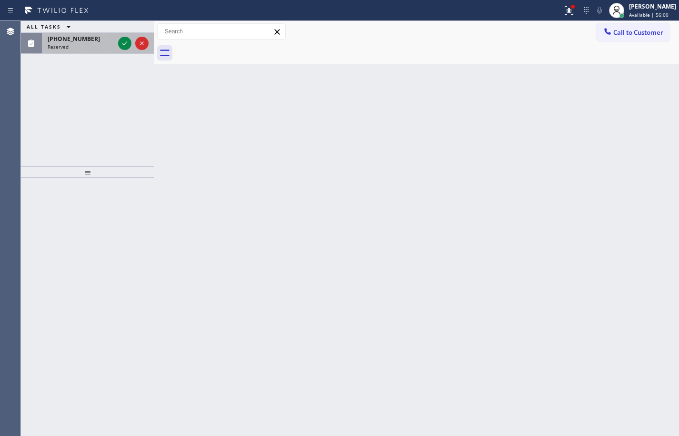
click at [86, 49] on div "Reserved" at bounding box center [81, 46] width 67 height 7
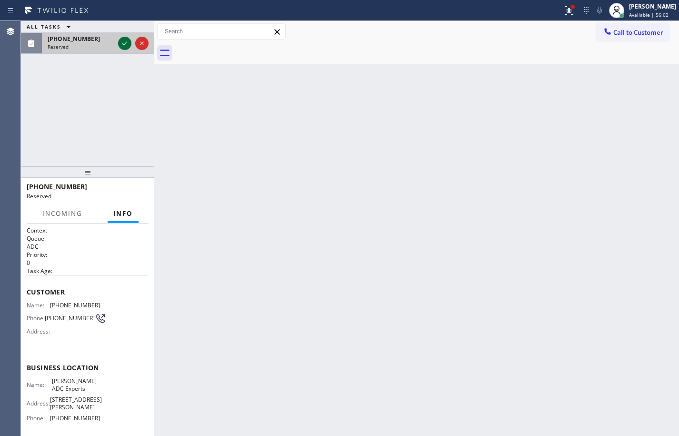
click at [125, 46] on icon at bounding box center [124, 43] width 11 height 11
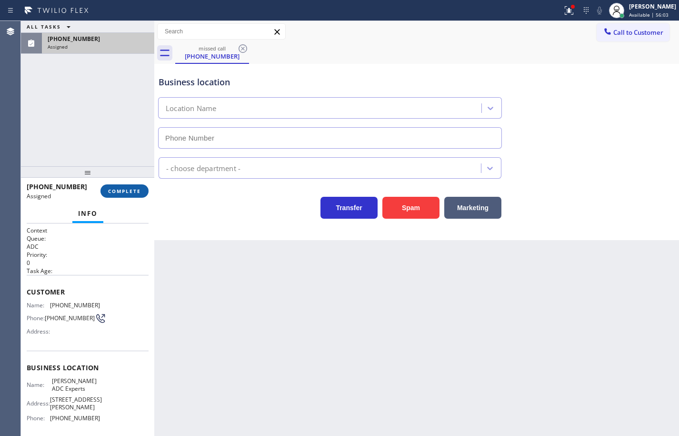
type input "[PHONE_NUMBER]"
click at [134, 192] on span "COMPLETE" at bounding box center [124, 191] width 33 height 7
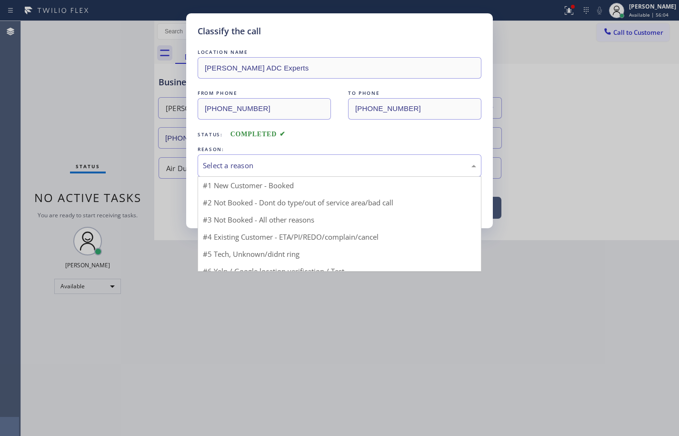
click at [240, 164] on div "Select a reason" at bounding box center [339, 165] width 273 height 11
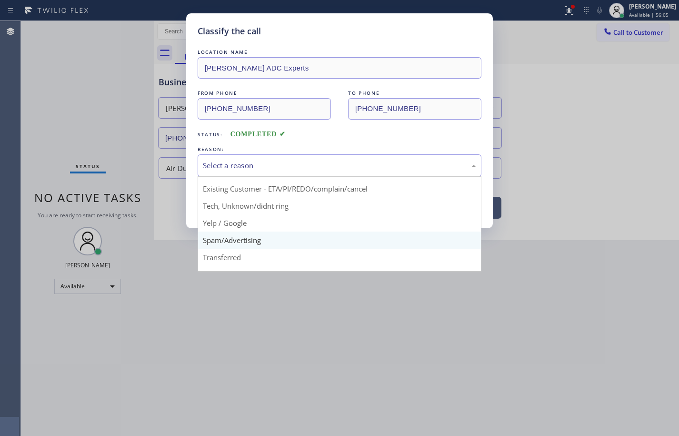
scroll to position [48, 0]
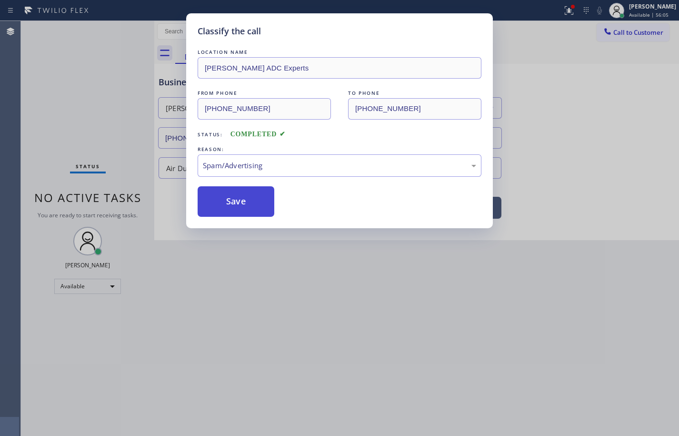
click at [251, 205] on button "Save" at bounding box center [236, 201] width 77 height 30
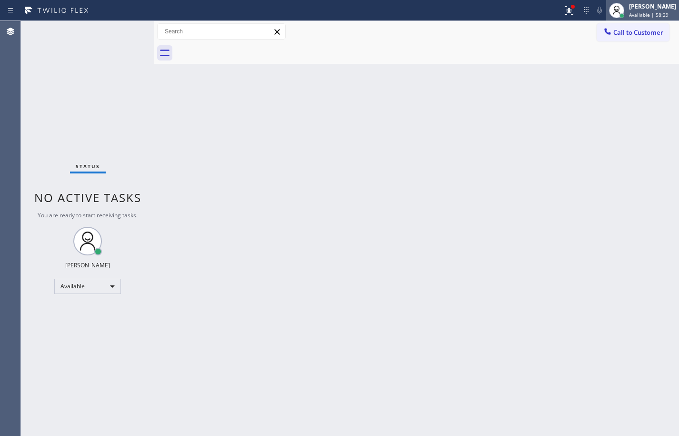
click at [655, 7] on div "[PERSON_NAME]" at bounding box center [652, 6] width 47 height 8
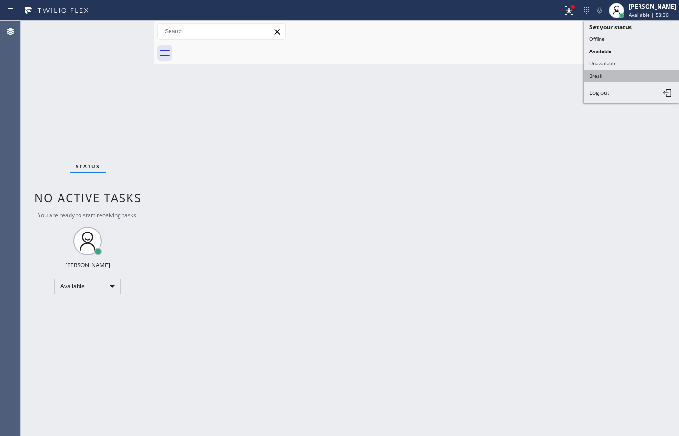
click at [628, 70] on button "Break" at bounding box center [631, 76] width 95 height 12
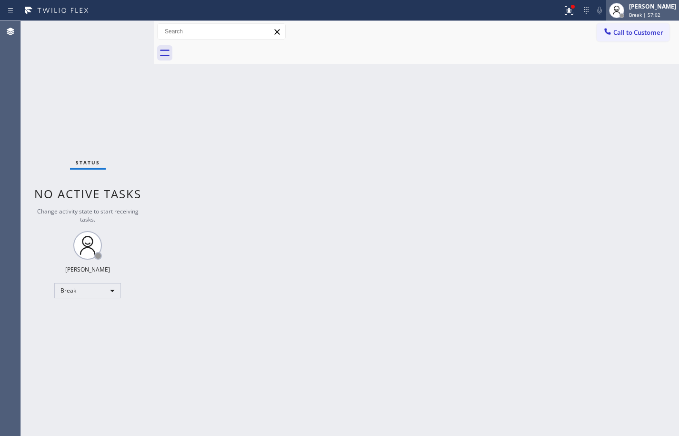
click at [660, 12] on div "Break | 57:02" at bounding box center [652, 14] width 47 height 7
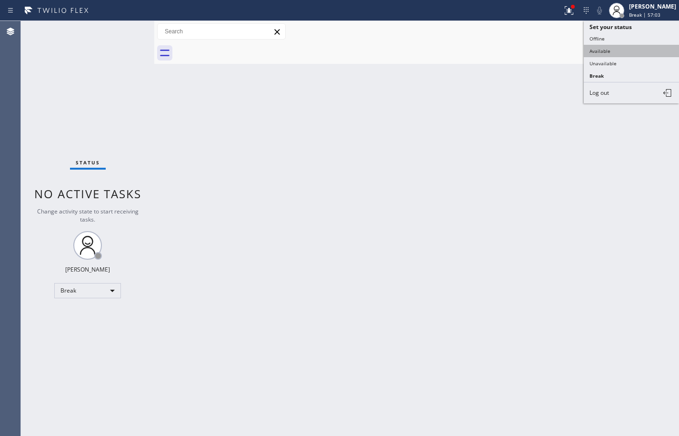
click at [636, 52] on button "Available" at bounding box center [631, 51] width 95 height 12
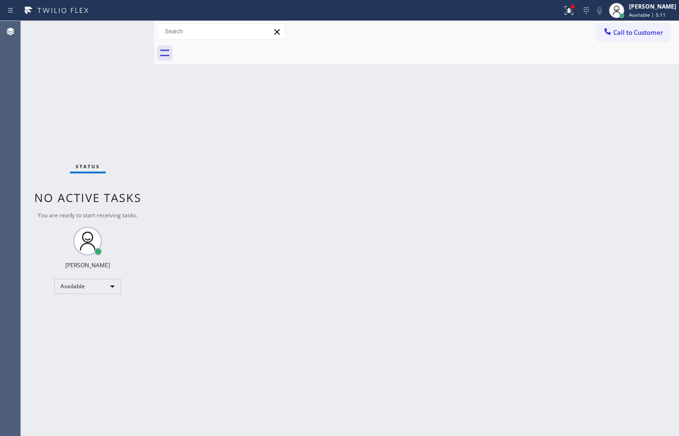
click at [651, 275] on div "Back to Dashboard Change Sender ID Customers Technicians Select a contact Outbo…" at bounding box center [416, 228] width 525 height 415
click at [469, 168] on div "Back to Dashboard Change Sender ID Customers Technicians Select a contact Outbo…" at bounding box center [416, 228] width 525 height 415
